Goal: Navigation & Orientation: Find specific page/section

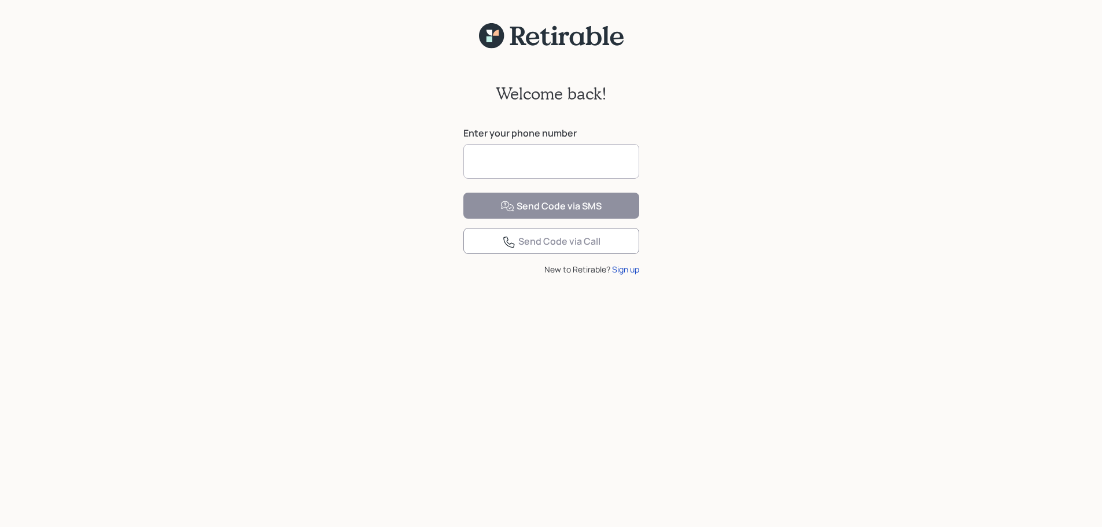
click at [584, 164] on input at bounding box center [551, 161] width 176 height 35
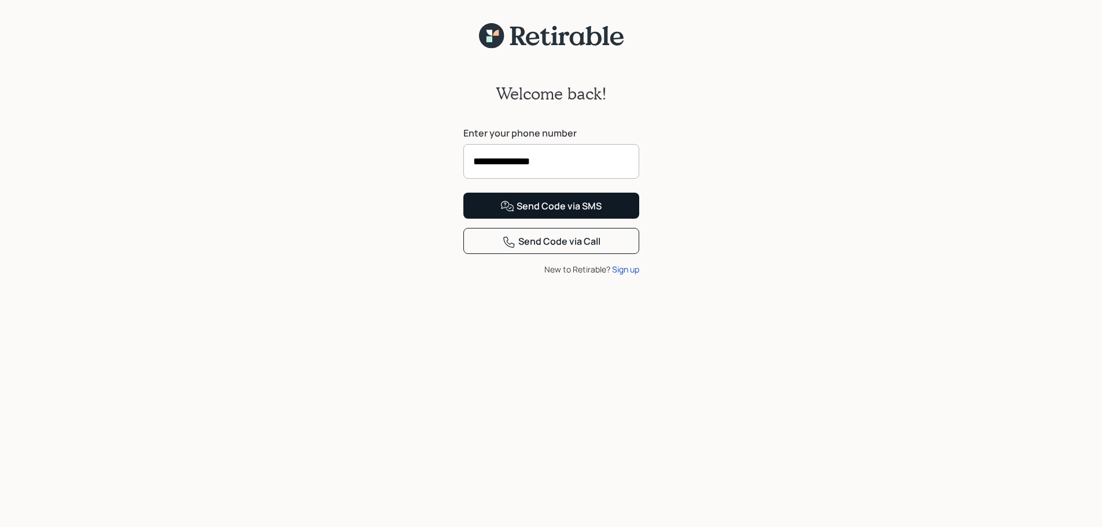
type input "**********"
click at [539, 213] on div "Send Code via SMS" at bounding box center [550, 207] width 101 height 14
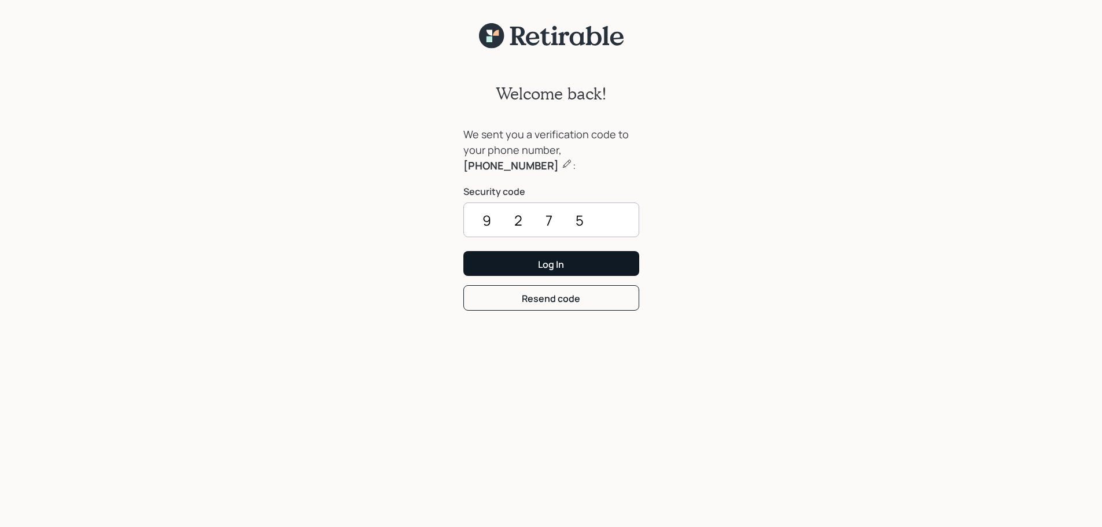
type input "9275"
click at [563, 263] on div "Log In" at bounding box center [551, 264] width 26 height 13
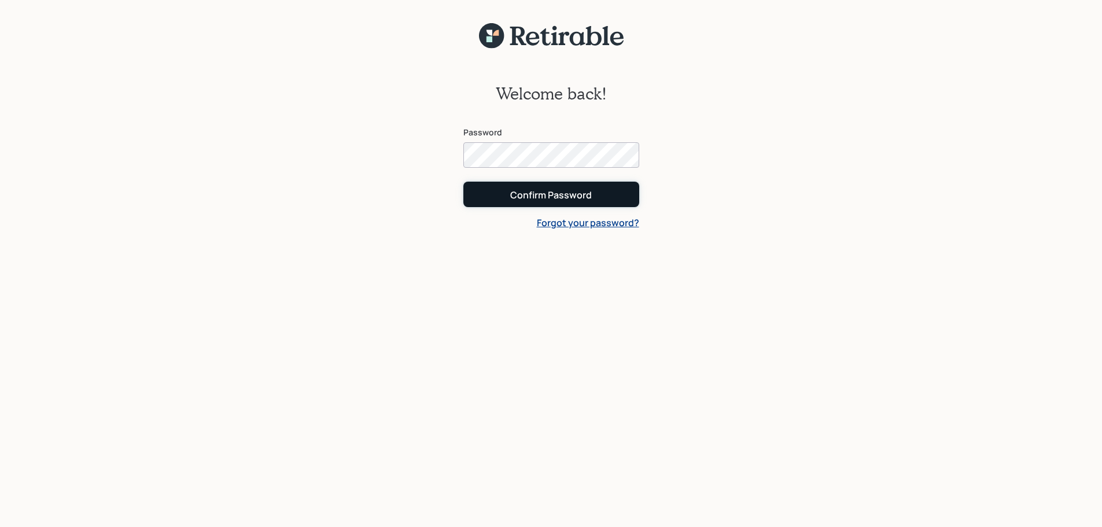
click at [561, 197] on div "Confirm Password" at bounding box center [551, 195] width 82 height 13
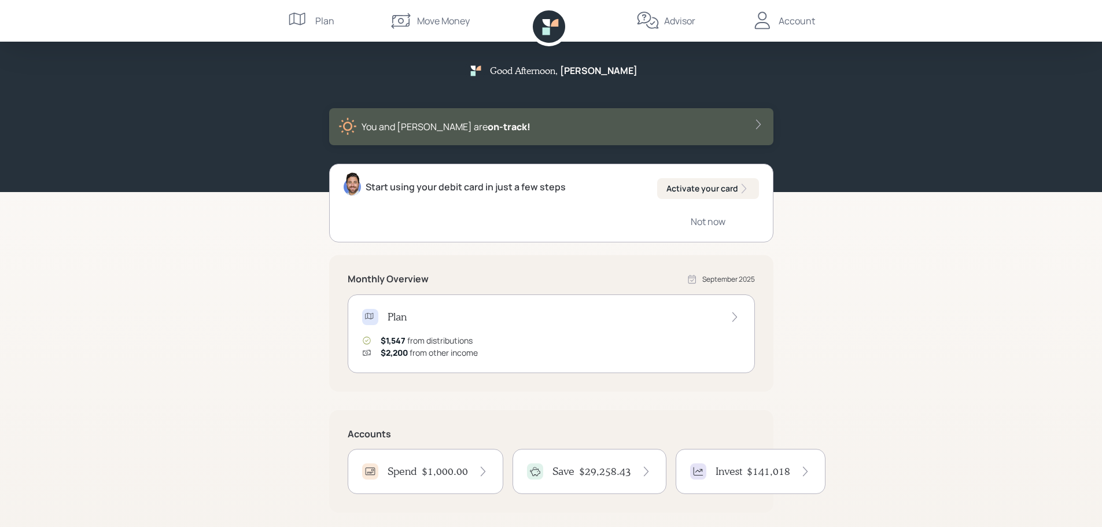
click at [799, 21] on div "Account" at bounding box center [797, 21] width 36 height 14
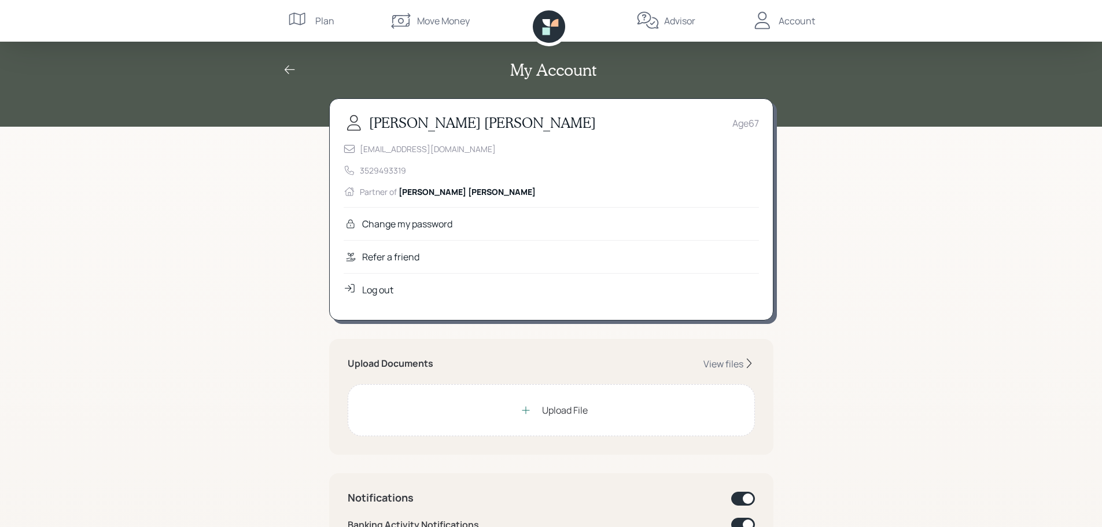
click at [686, 21] on div "Advisor" at bounding box center [679, 21] width 31 height 14
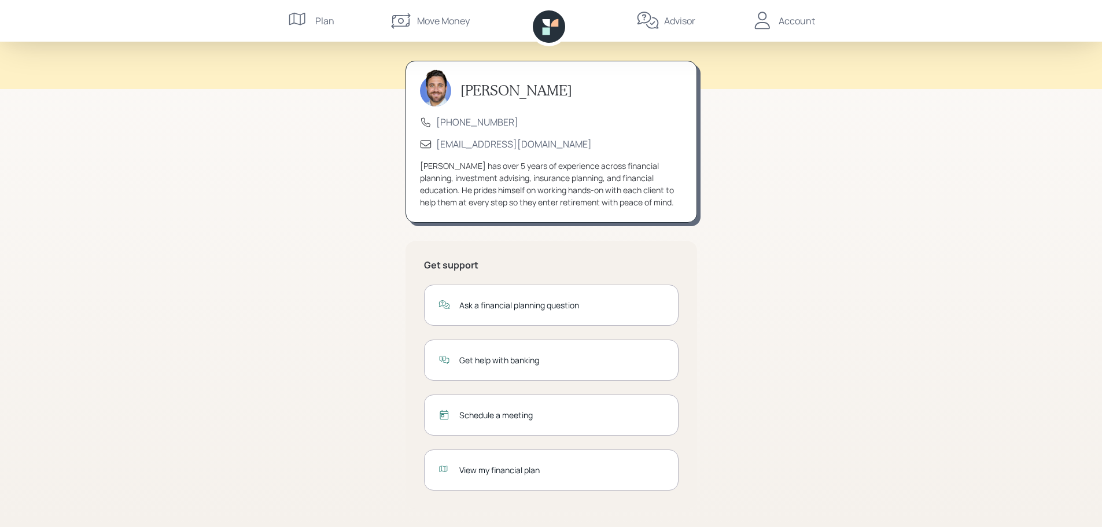
scroll to position [38, 0]
click at [444, 26] on div "Move Money" at bounding box center [443, 21] width 53 height 14
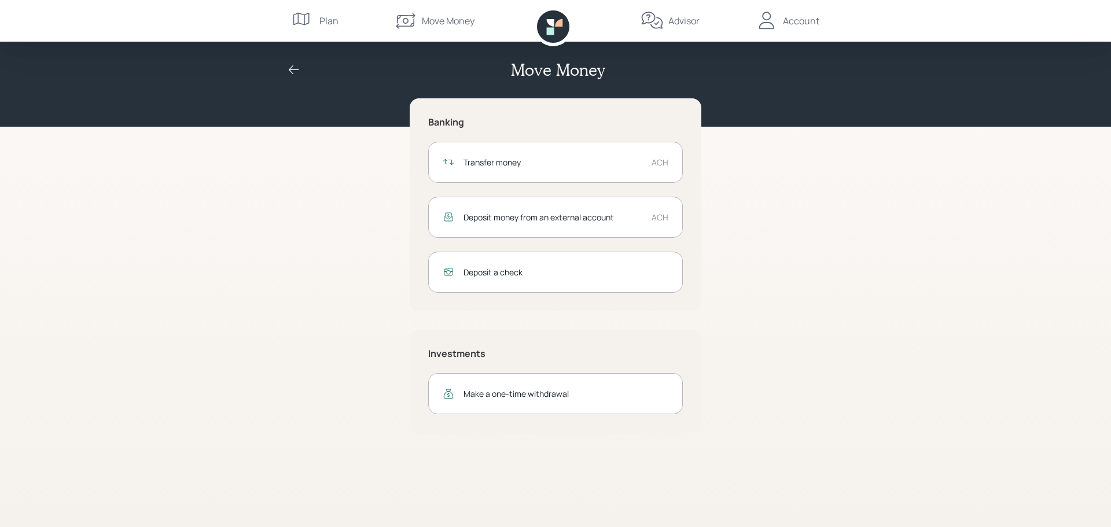
click at [330, 11] on div "Plan" at bounding box center [315, 21] width 47 height 42
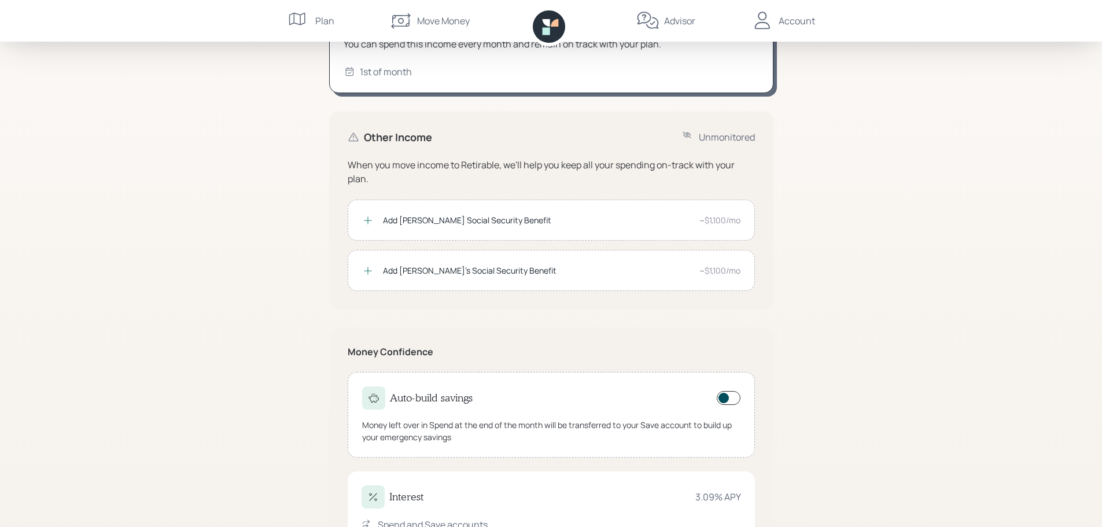
scroll to position [215, 0]
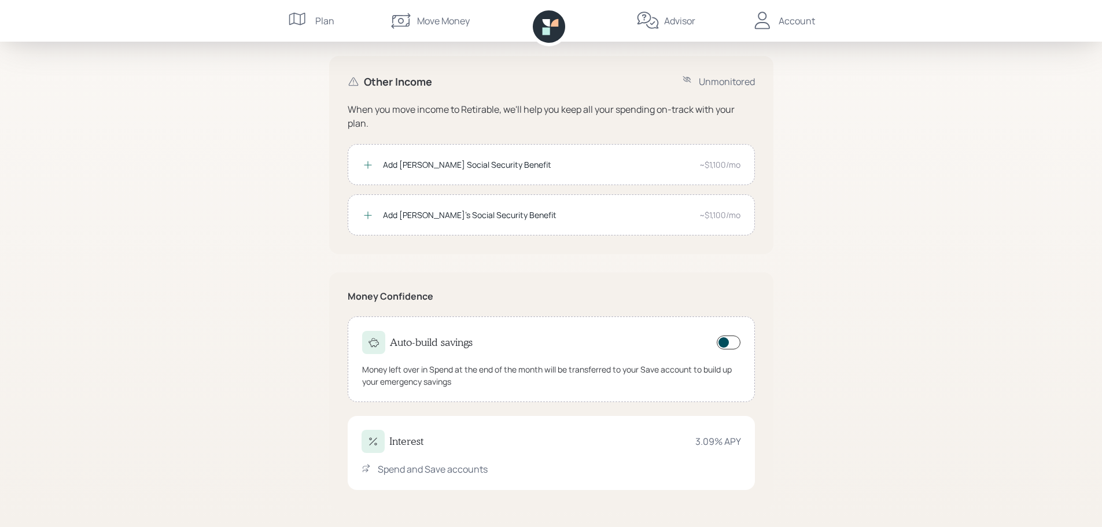
click at [415, 475] on div "Spend and Save accounts" at bounding box center [433, 469] width 110 height 14
click at [416, 439] on h4 "Interest" at bounding box center [406, 441] width 34 height 13
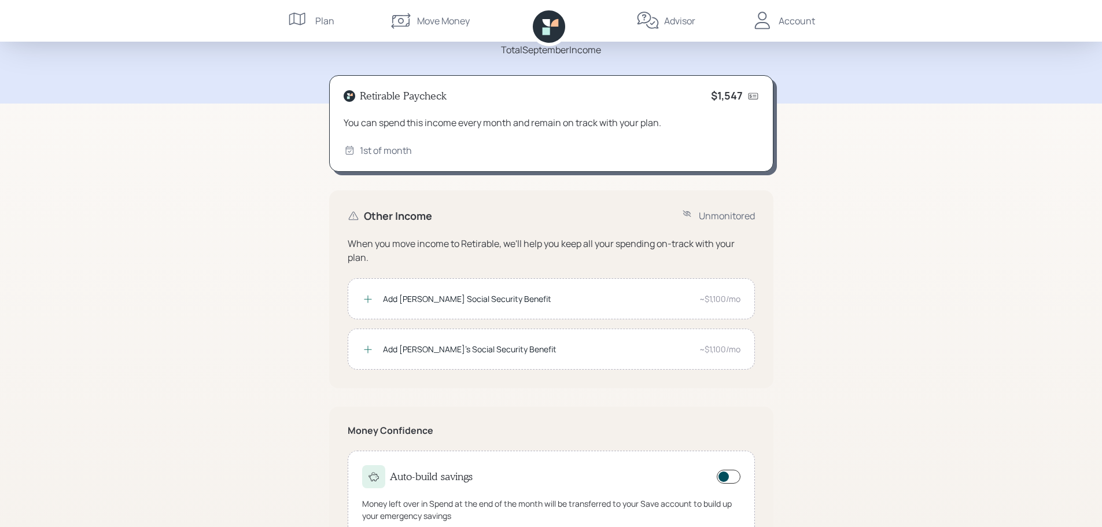
scroll to position [0, 0]
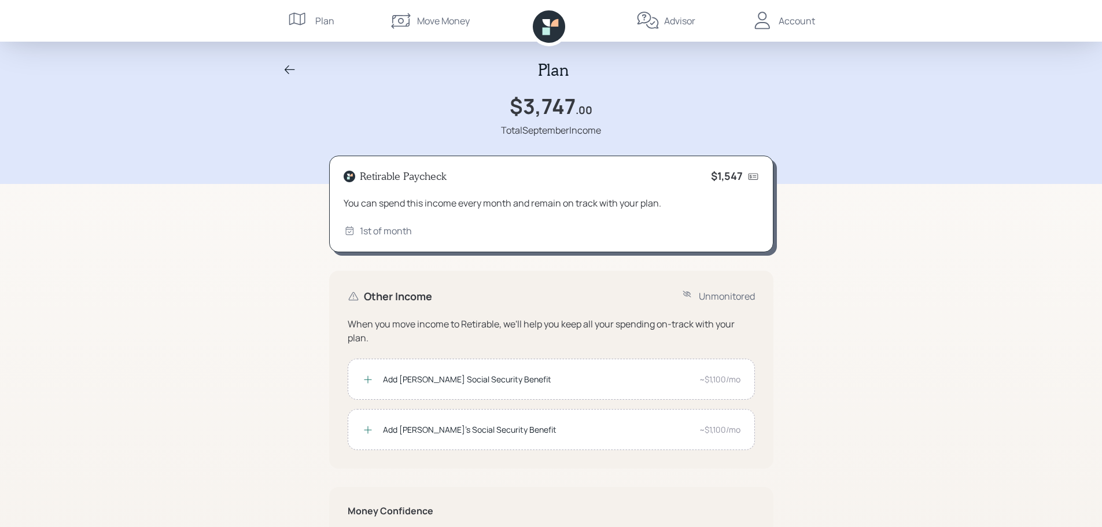
click at [795, 17] on div "Account" at bounding box center [797, 21] width 36 height 14
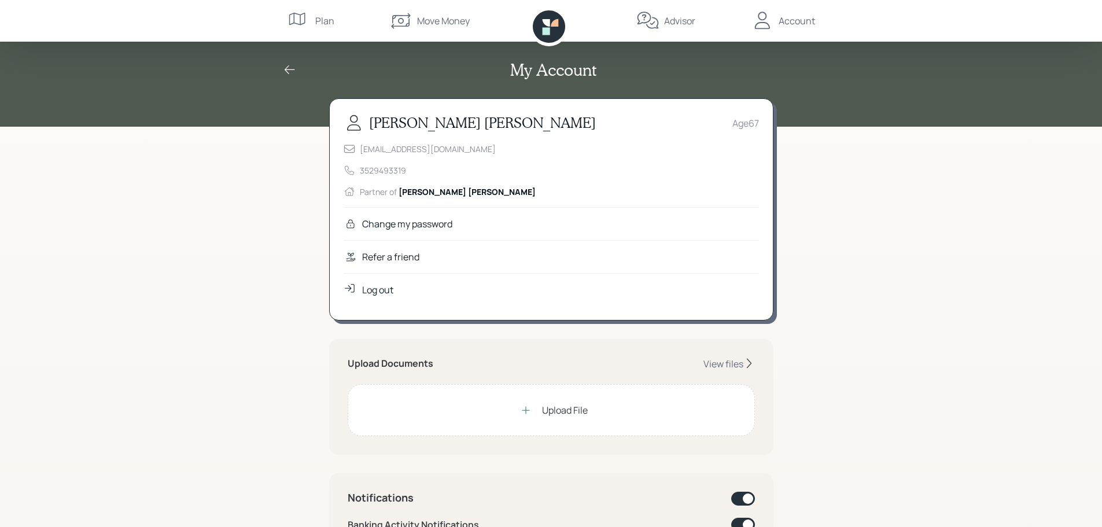
click at [368, 292] on div "Log out" at bounding box center [377, 290] width 31 height 14
